Goal: Transaction & Acquisition: Subscribe to service/newsletter

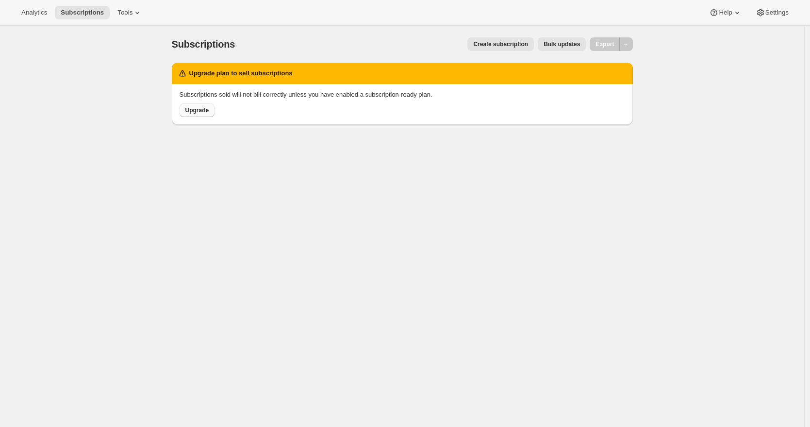
click at [195, 112] on span "Upgrade" at bounding box center [197, 110] width 24 height 8
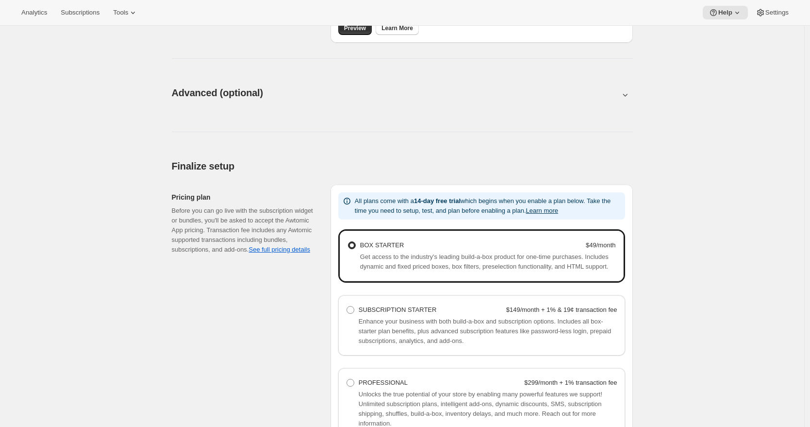
scroll to position [514, 0]
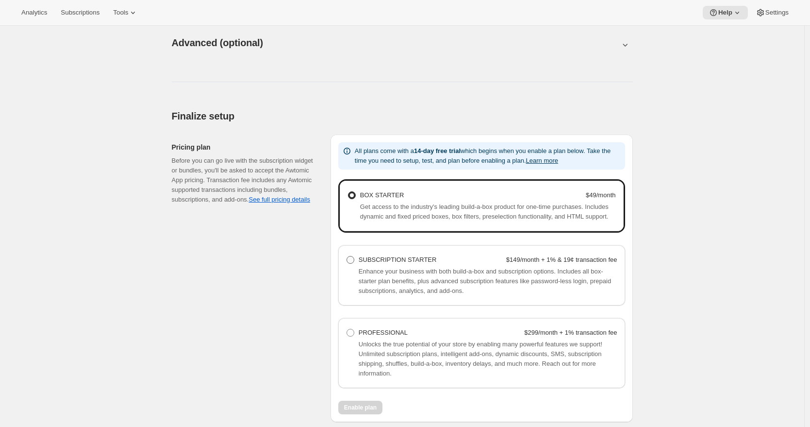
click at [381, 263] on span "SUBSCRIPTION STARTER" at bounding box center [398, 259] width 78 height 7
click at [347, 256] on Starter "SUBSCRIPTION STARTER $149/month + 1% & 19¢ transaction fee" at bounding box center [346, 256] width 0 height 0
radio Starter "true"
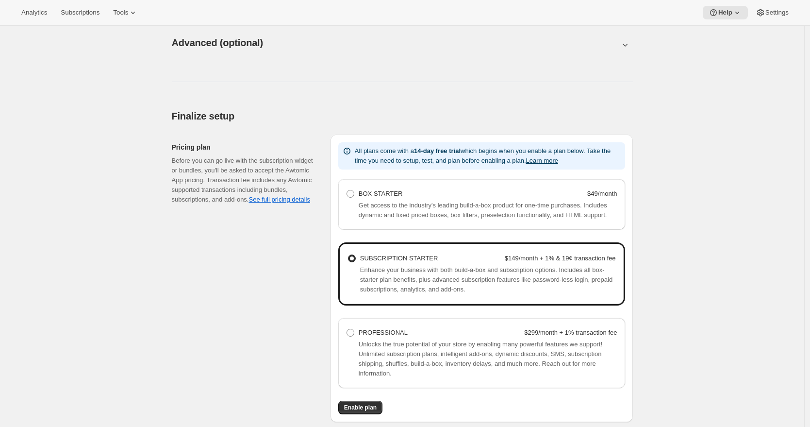
scroll to position [533, 0]
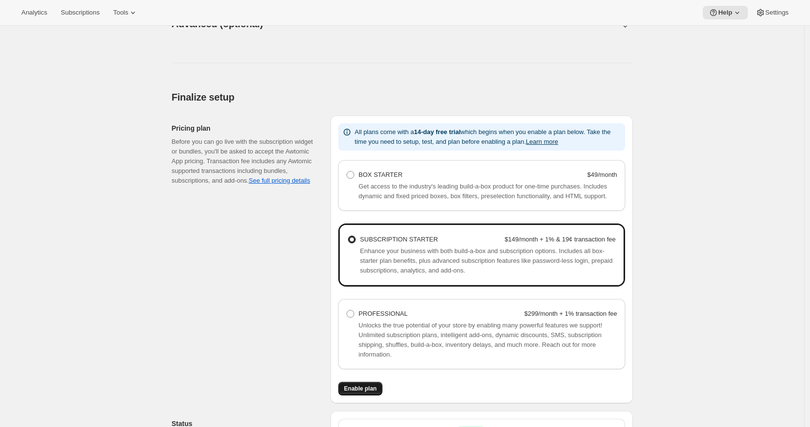
click at [374, 392] on span "Enable plan" at bounding box center [360, 388] width 33 height 8
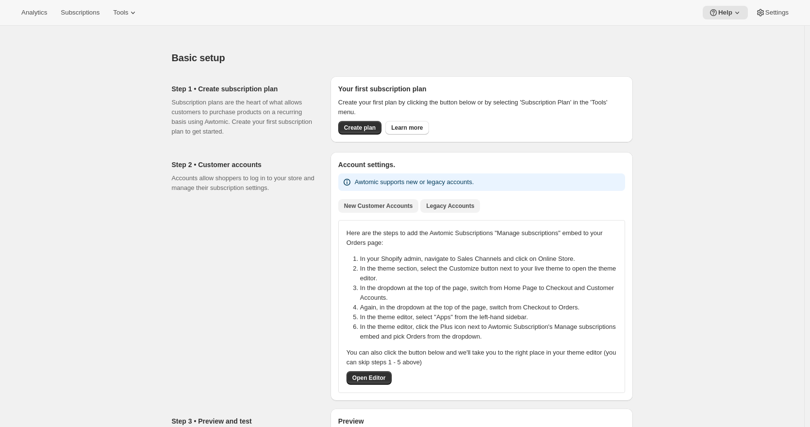
click at [470, 205] on span "Legacy Accounts" at bounding box center [450, 206] width 48 height 8
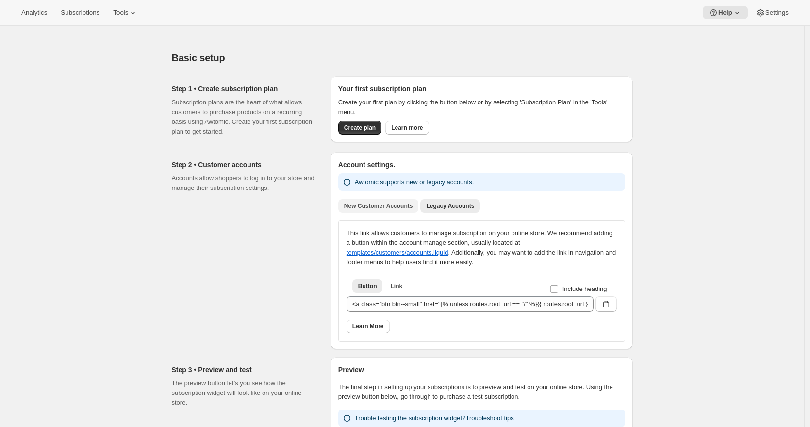
click at [403, 210] on button "New Customer Accounts" at bounding box center [378, 206] width 81 height 14
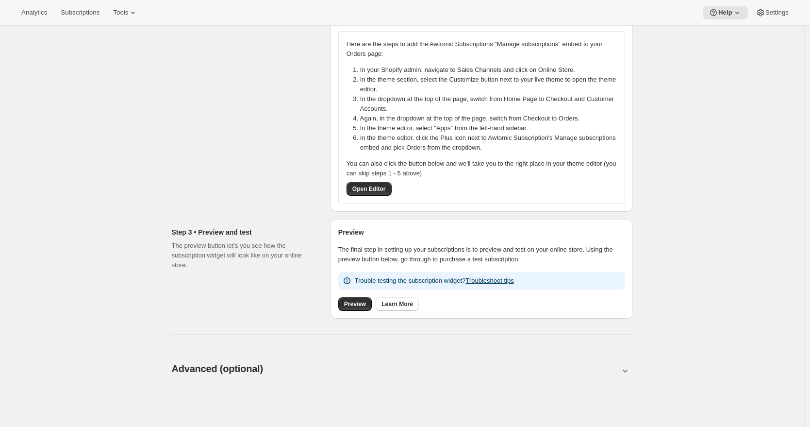
scroll to position [239, 0]
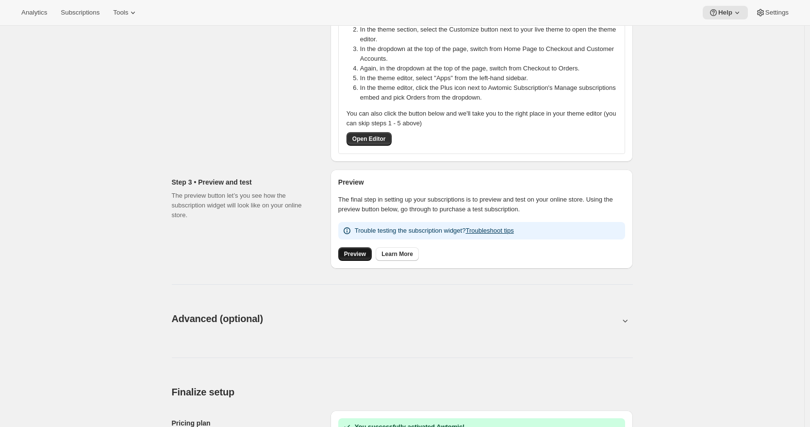
click at [348, 254] on span "Preview" at bounding box center [355, 254] width 22 height 8
